Goal: Find specific page/section: Find specific page/section

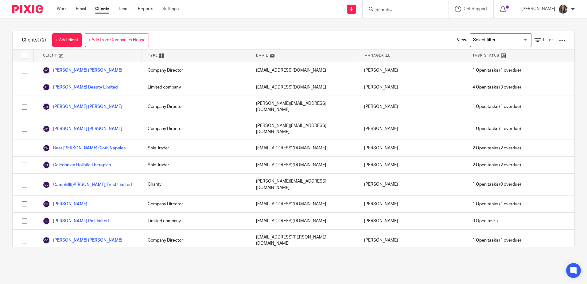
click at [419, 9] on input "Search" at bounding box center [402, 10] width 55 height 6
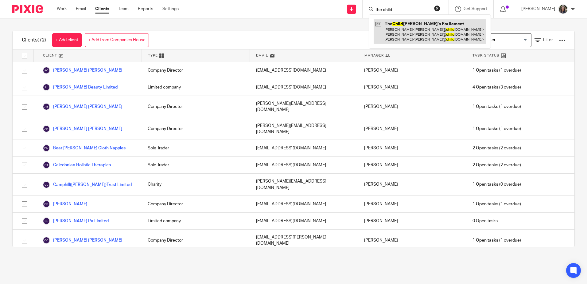
type input "the child"
click at [418, 26] on link at bounding box center [430, 31] width 112 height 24
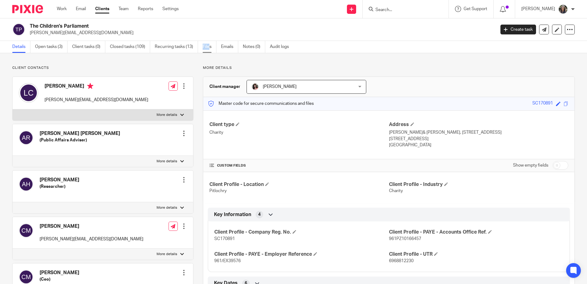
drag, startPoint x: 201, startPoint y: 46, endPoint x: 211, endPoint y: 47, distance: 10.8
click at [211, 47] on ul "Details Open tasks (3) Client tasks (0) Closed tasks (109) Recurring tasks (13)…" at bounding box center [155, 47] width 286 height 12
click at [211, 47] on link "Files" at bounding box center [210, 47] width 14 height 12
